Goal: Task Accomplishment & Management: Use online tool/utility

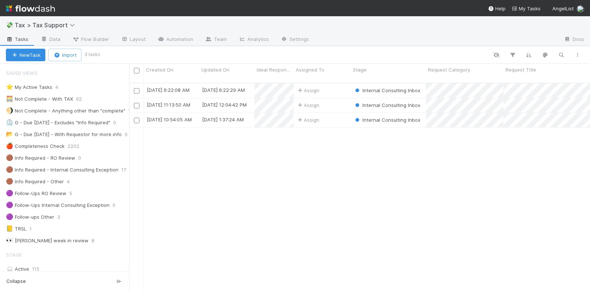
scroll to position [207, 454]
click at [48, 6] on img at bounding box center [30, 8] width 49 height 13
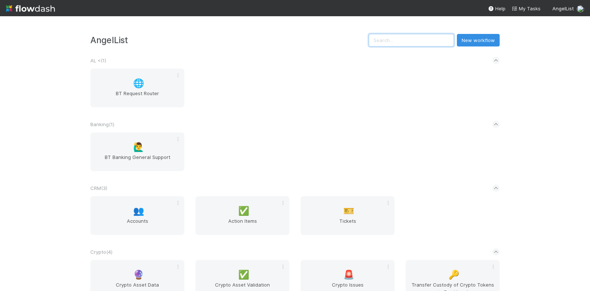
click at [416, 35] on input "text" at bounding box center [411, 40] width 85 height 13
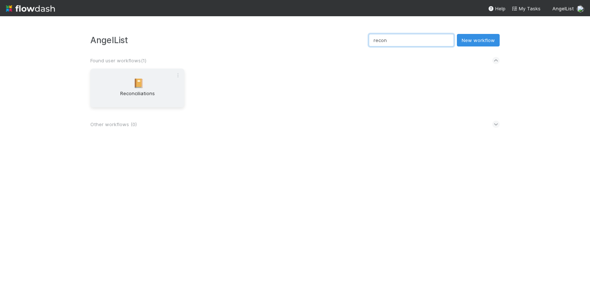
type input "recon"
click at [167, 91] on span "Reconciliations" at bounding box center [137, 97] width 88 height 15
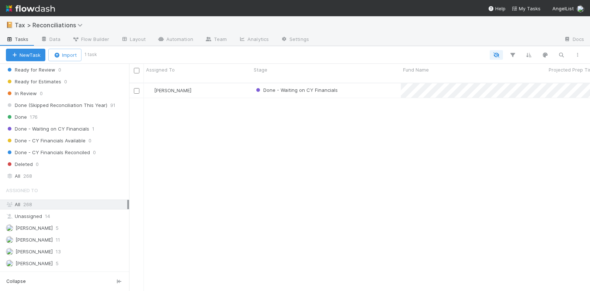
scroll to position [282, 0]
click at [29, 160] on span "Deleted" at bounding box center [19, 164] width 27 height 9
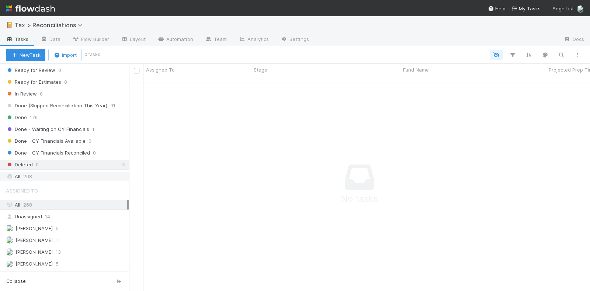
scroll to position [200, 447]
click at [26, 172] on span "268" at bounding box center [27, 176] width 9 height 9
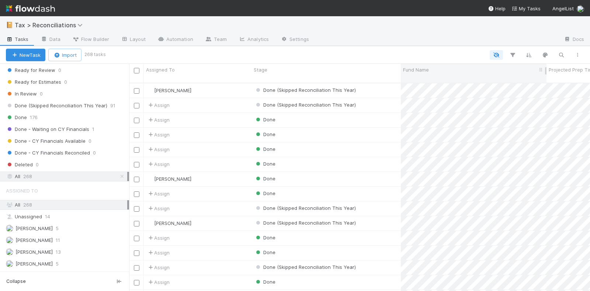
scroll to position [207, 454]
click at [564, 52] on icon "button" at bounding box center [561, 55] width 7 height 7
type input "Awesome People Ventures, a series of Awesome People Ventures, LP"
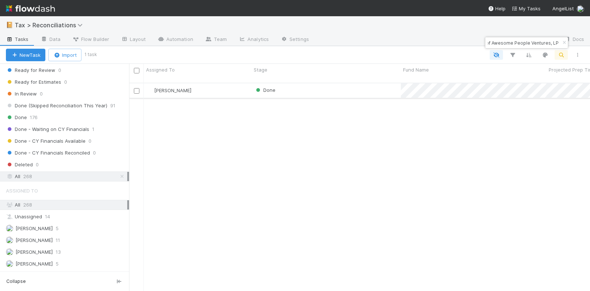
click at [218, 83] on div "[PERSON_NAME]" at bounding box center [198, 90] width 108 height 14
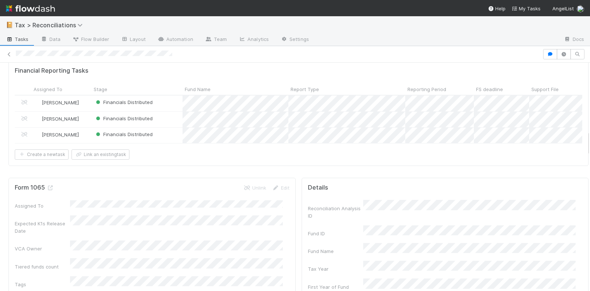
scroll to position [415, 0]
click at [166, 131] on div "Financials Distributed" at bounding box center [136, 136] width 91 height 15
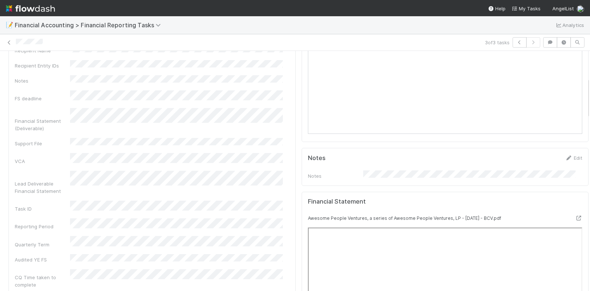
scroll to position [323, 0]
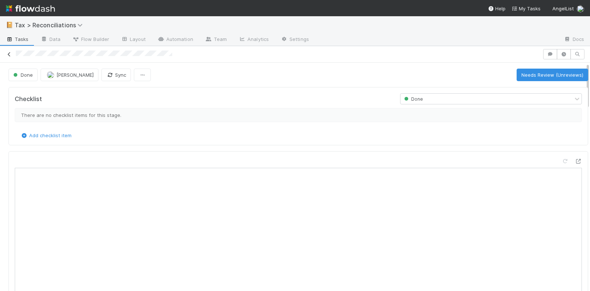
click at [8, 55] on icon at bounding box center [9, 54] width 7 height 5
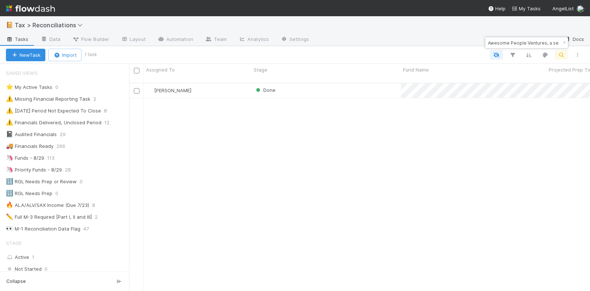
scroll to position [0, 84]
drag, startPoint x: 489, startPoint y: 42, endPoint x: 578, endPoint y: 45, distance: 89.0
click at [578, 45] on body "📔 Tax > Reconciliations Tasks Data Flow Builder Layout Automation Team Analytic…" at bounding box center [295, 145] width 590 height 291
paste input "Fund I, a series of Foreword Fund"
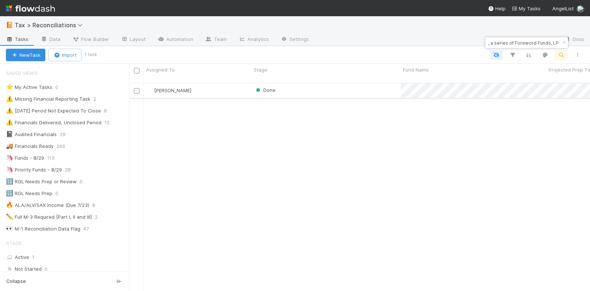
type input "Fund I, a series of Foreword Funds, LP"
click at [237, 86] on div "[PERSON_NAME]" at bounding box center [198, 90] width 108 height 14
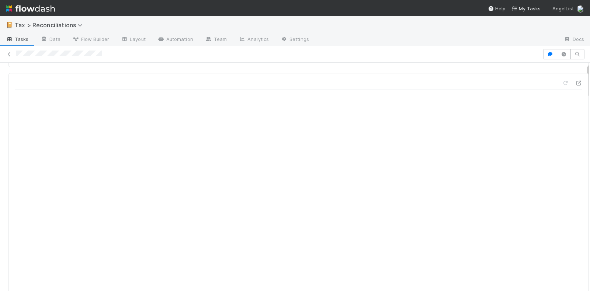
scroll to position [92, 0]
